Goal: Transaction & Acquisition: Purchase product/service

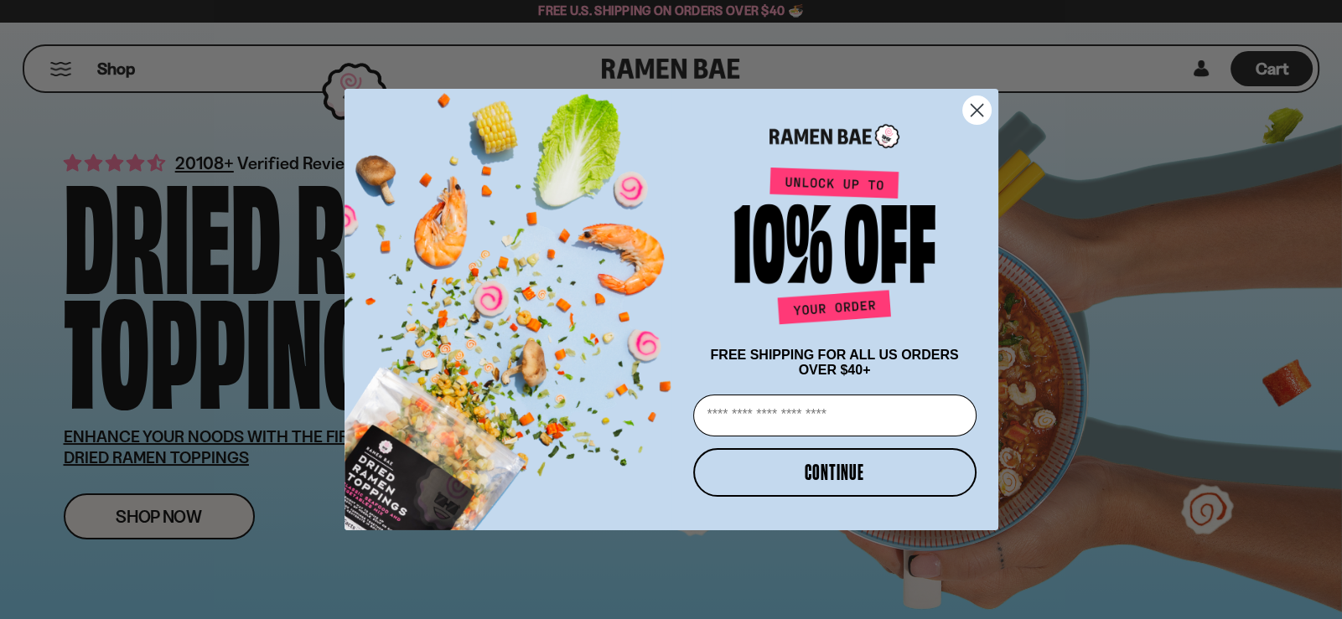
click at [977, 105] on circle "Close dialog" at bounding box center [976, 110] width 28 height 28
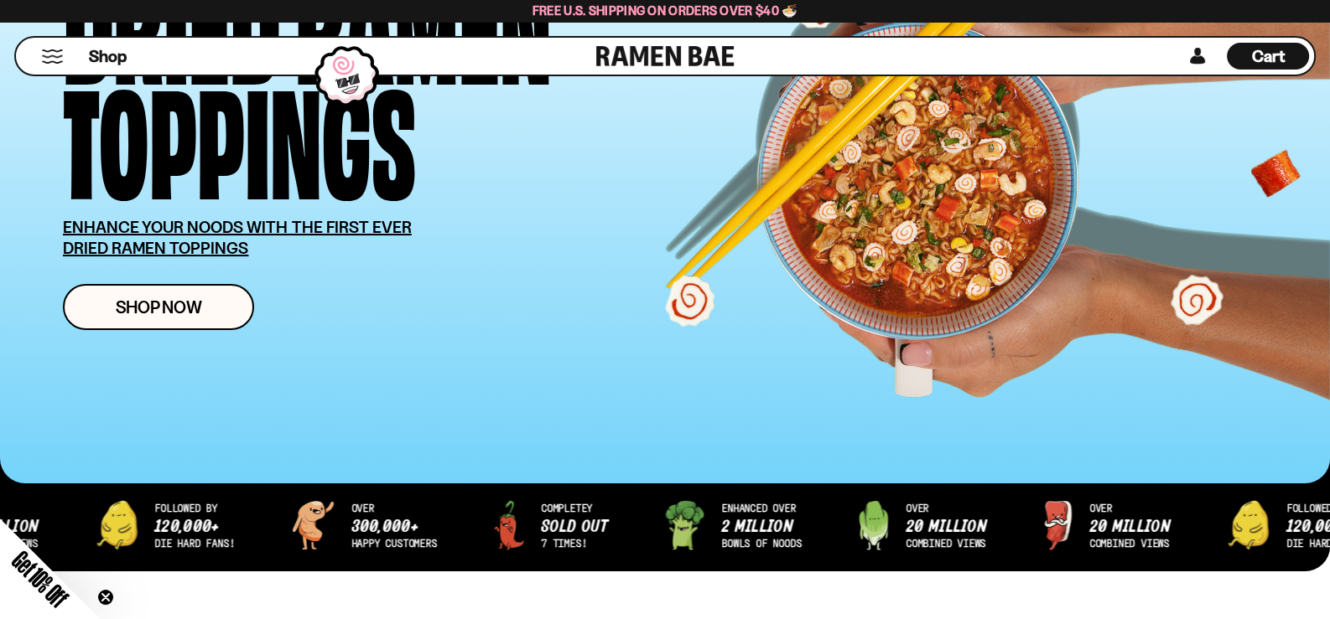
scroll to position [251, 0]
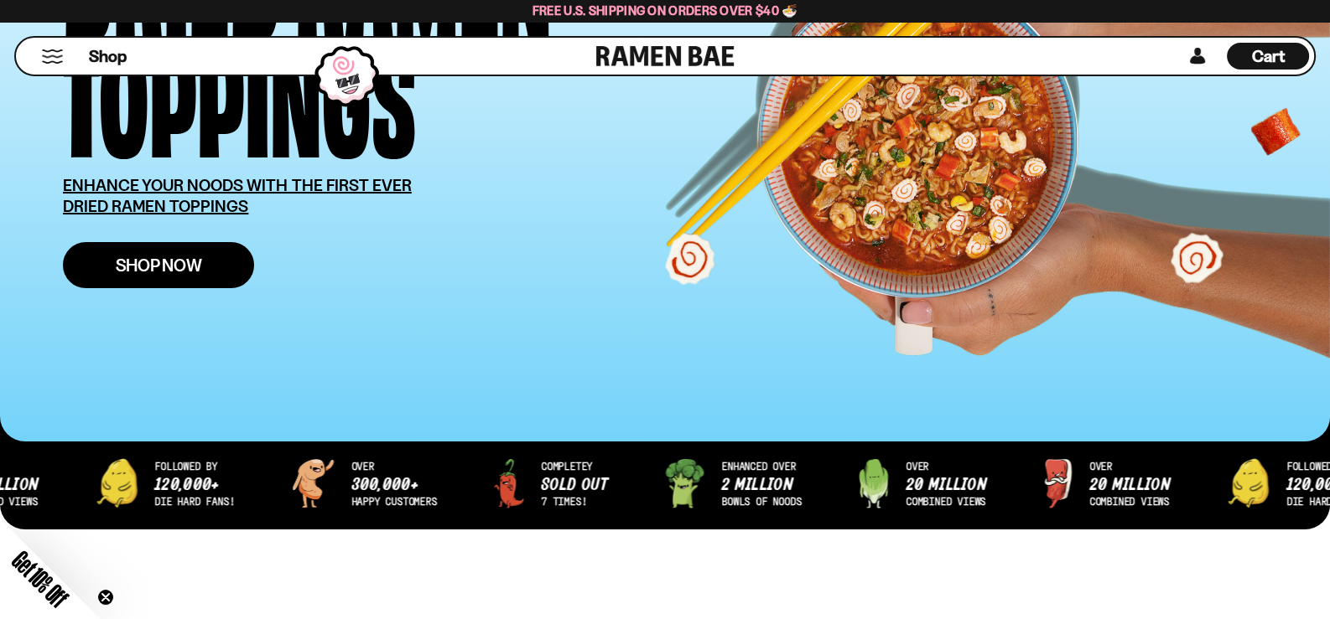
click at [129, 257] on span "Shop Now" at bounding box center [159, 266] width 86 height 18
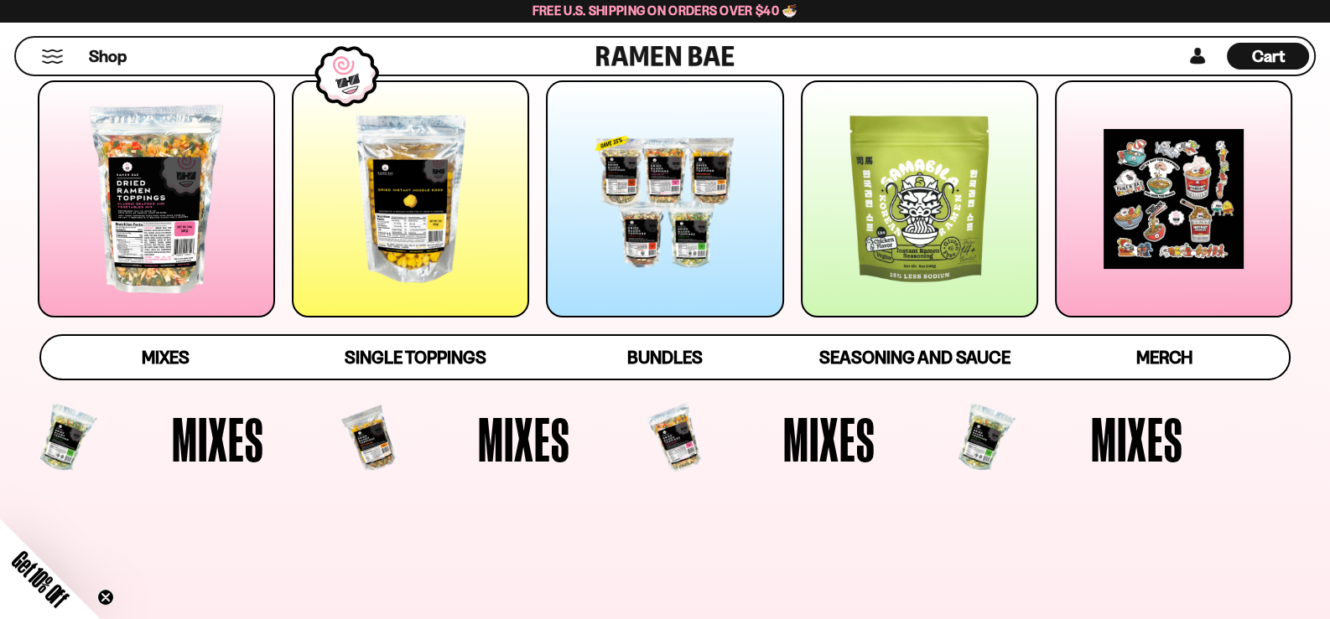
scroll to position [251, 0]
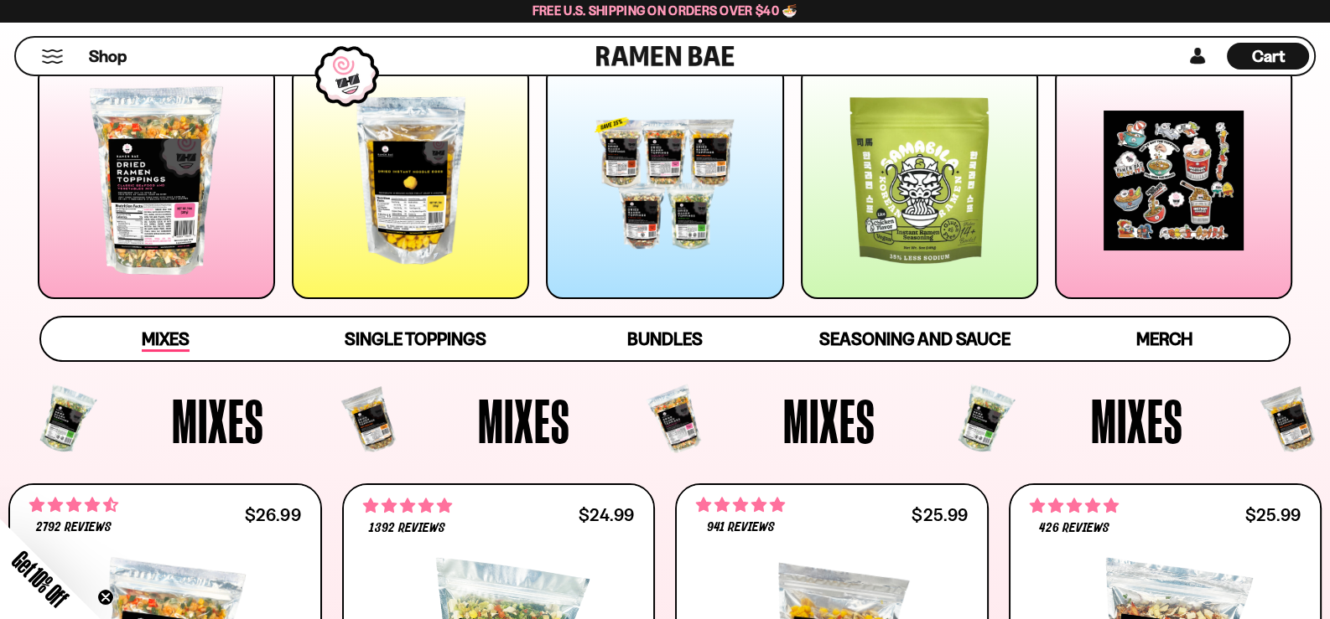
click at [168, 338] on span "Mixes" at bounding box center [166, 340] width 48 height 23
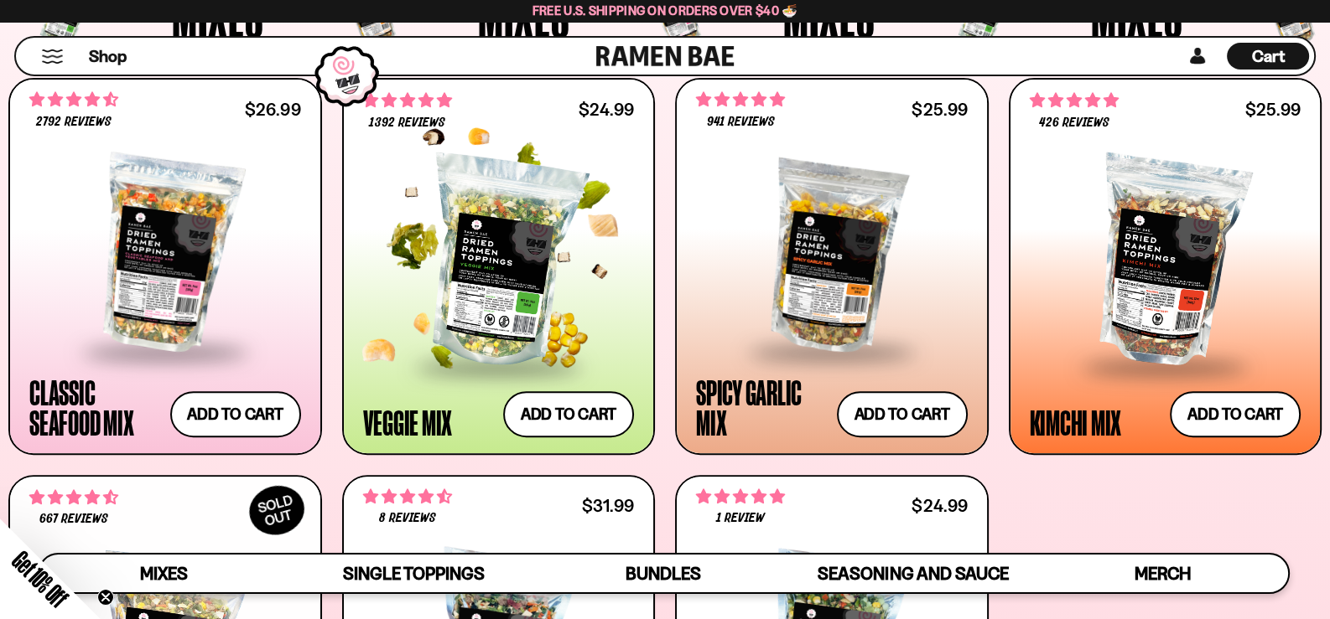
scroll to position [635, 0]
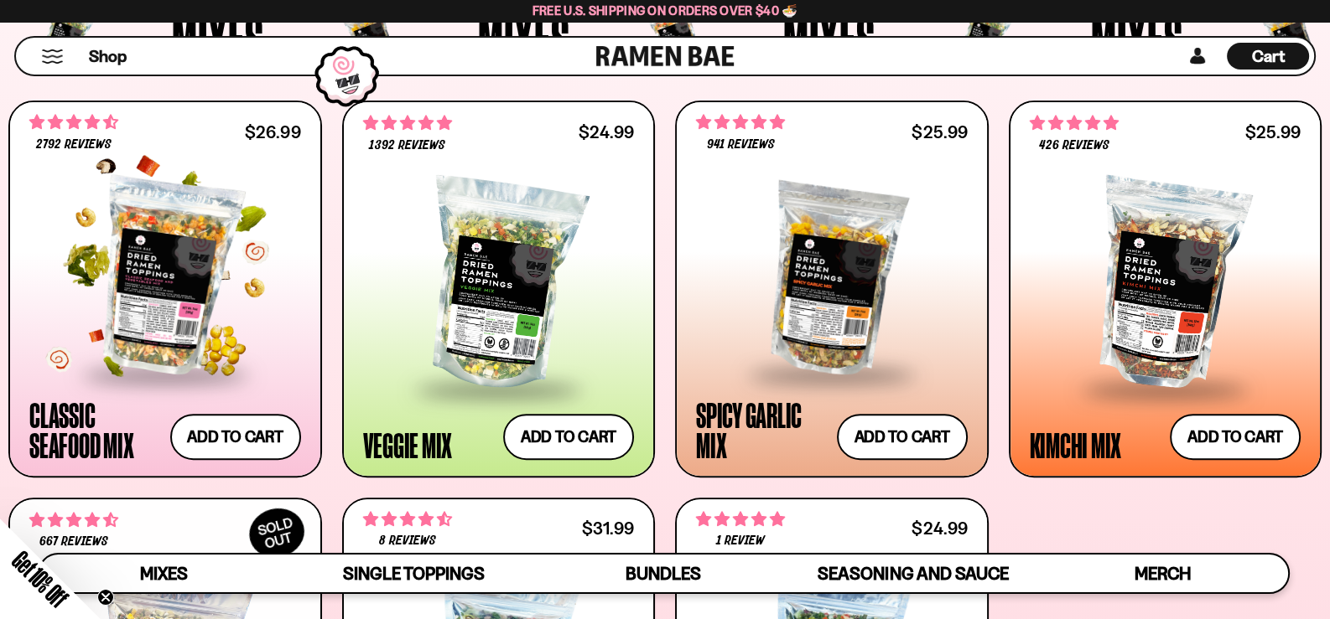
click at [145, 316] on div at bounding box center [165, 276] width 272 height 193
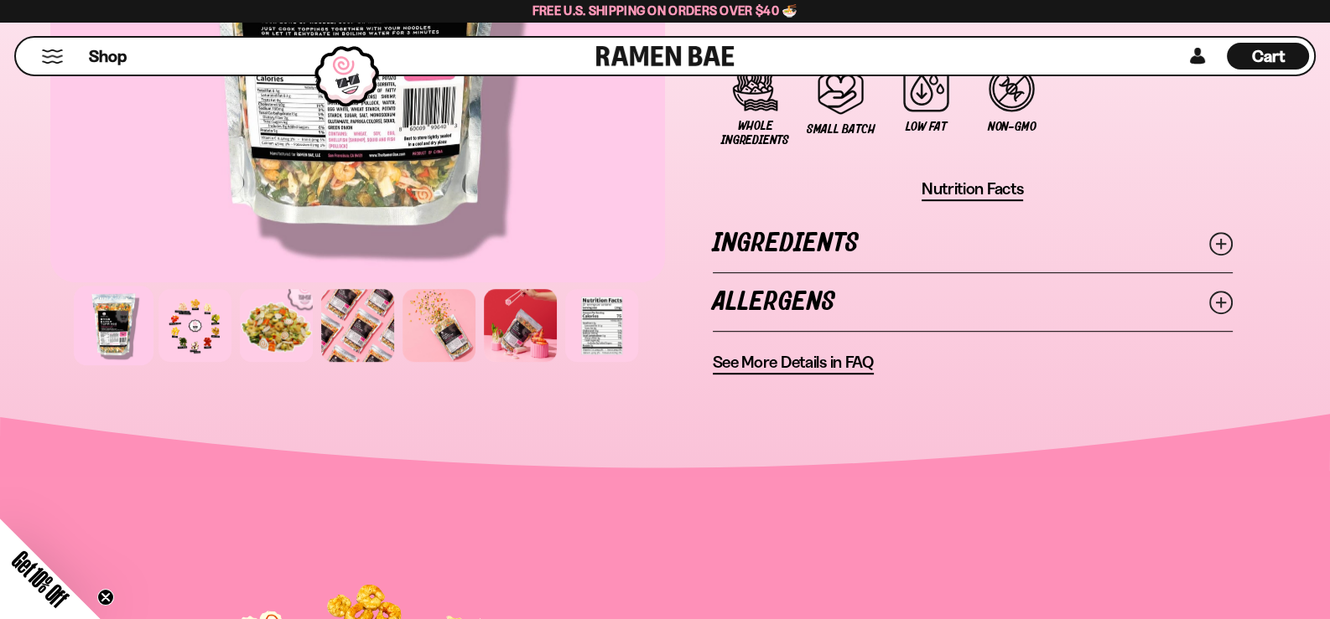
scroll to position [1340, 0]
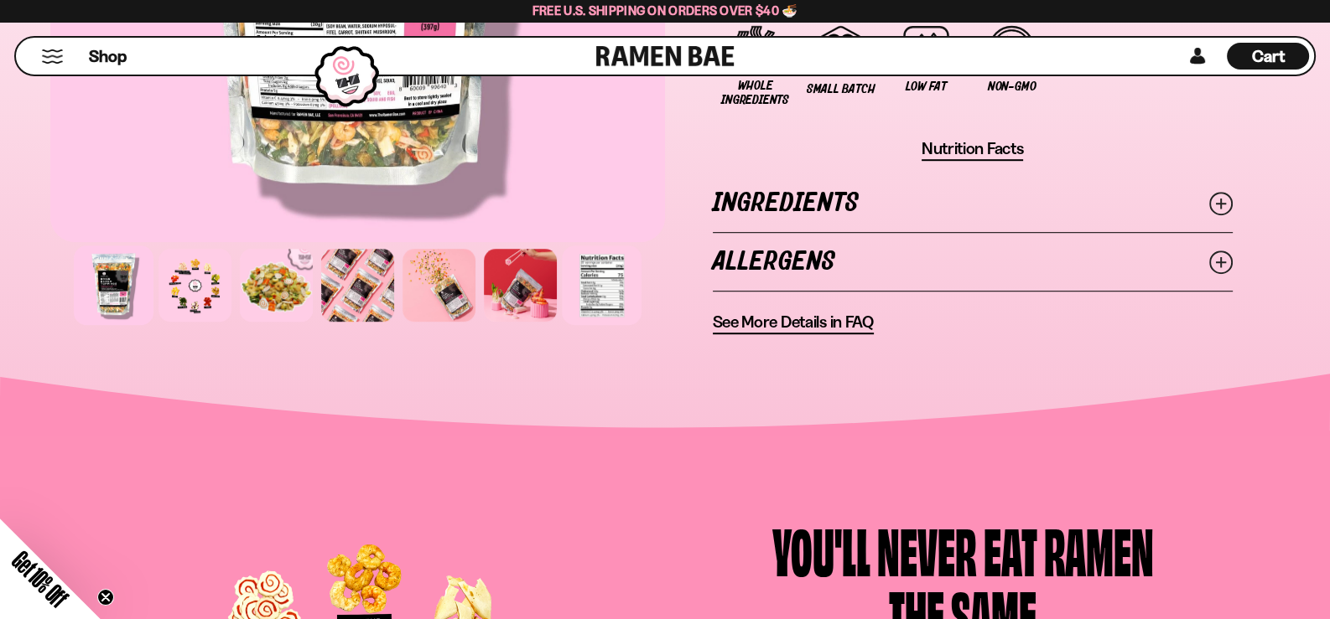
click at [592, 281] on div at bounding box center [602, 286] width 80 height 80
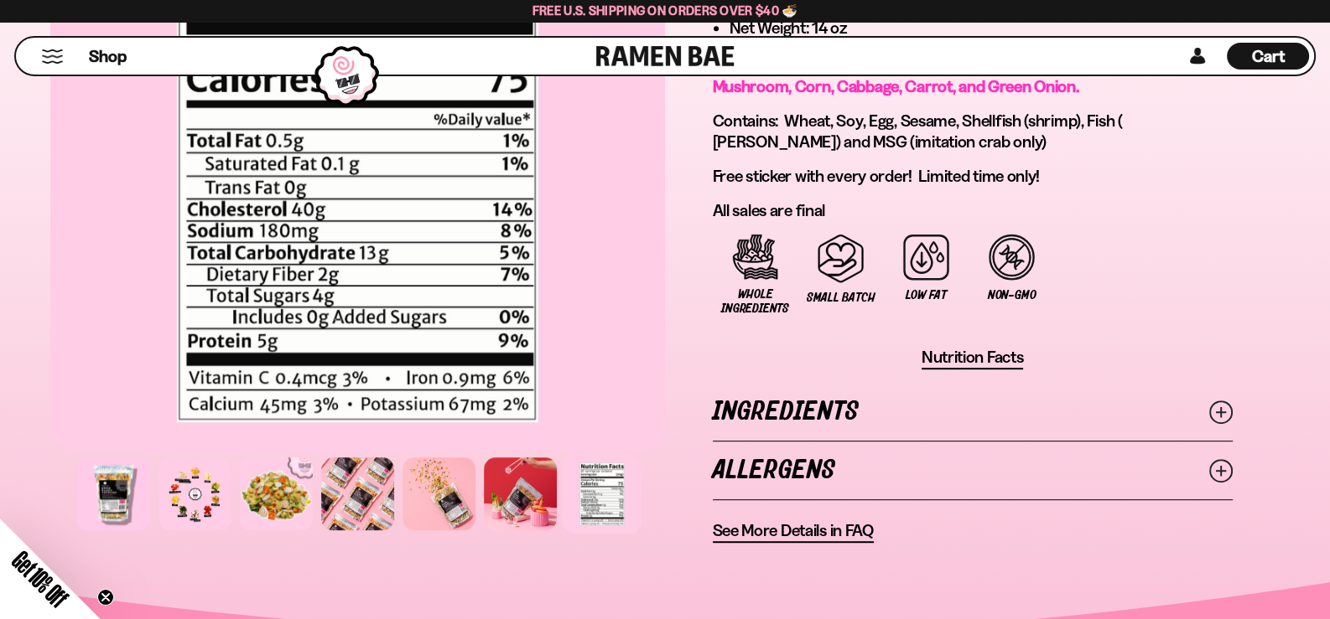
scroll to position [1174, 0]
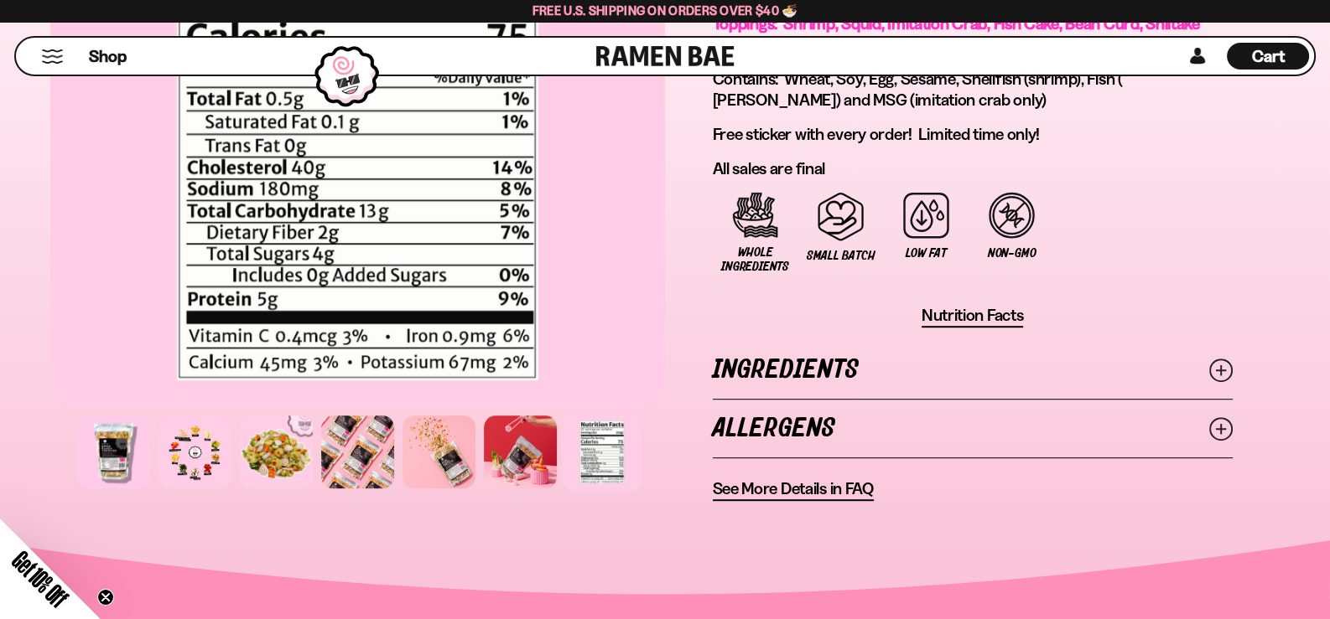
click at [794, 362] on link "Ingredients" at bounding box center [973, 370] width 520 height 58
